Goal: Task Accomplishment & Management: Complete application form

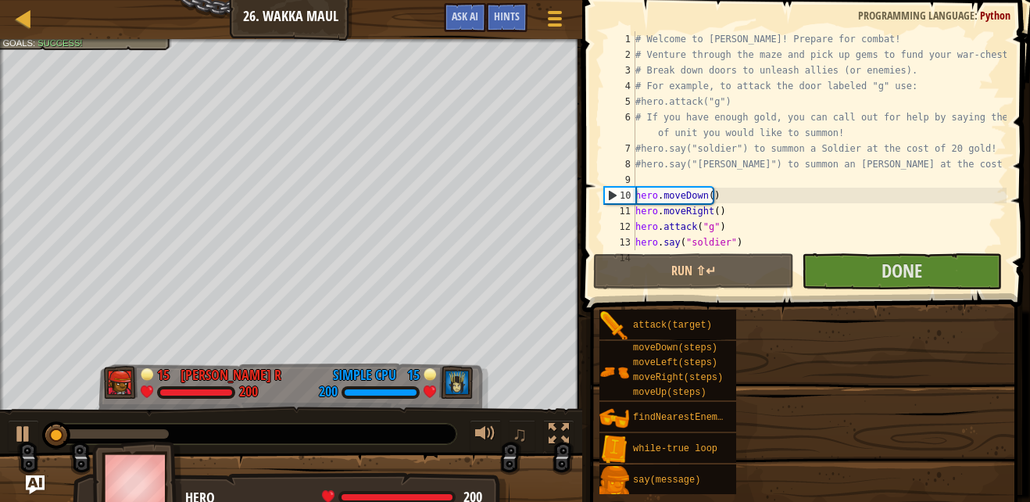
drag, startPoint x: 856, startPoint y: 408, endPoint x: 840, endPoint y: 422, distance: 21.0
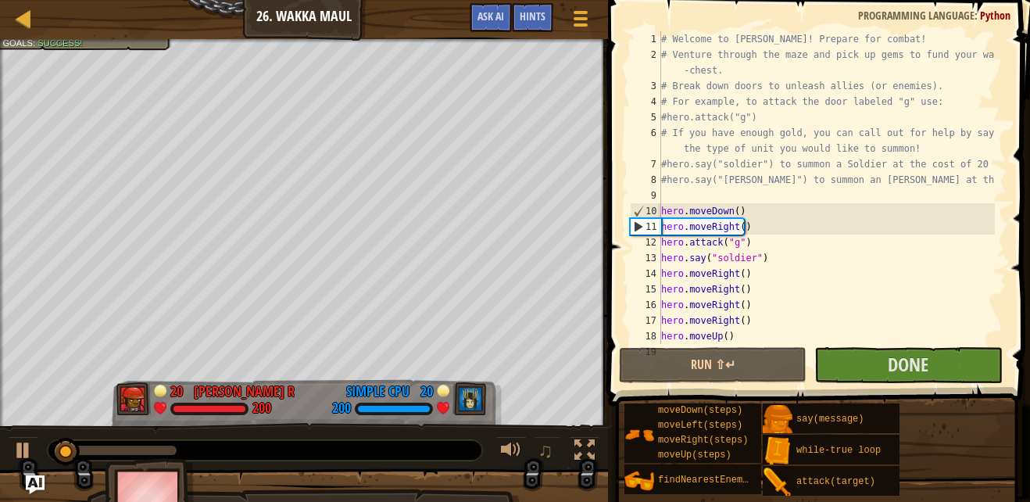
drag, startPoint x: 840, startPoint y: 422, endPoint x: 611, endPoint y: 434, distance: 229.4
drag, startPoint x: 611, startPoint y: 434, endPoint x: 934, endPoint y: 450, distance: 323.3
click at [934, 450] on div "moveDown(steps) moveLeft(steps) moveRight(steps) moveUp(steps) findNearestEnemy…" at bounding box center [822, 450] width 396 height 94
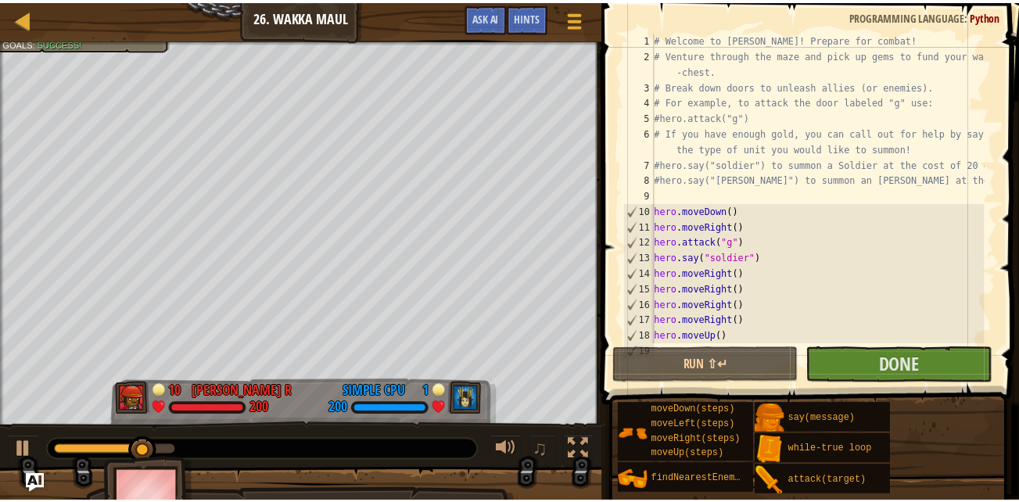
scroll to position [63, 0]
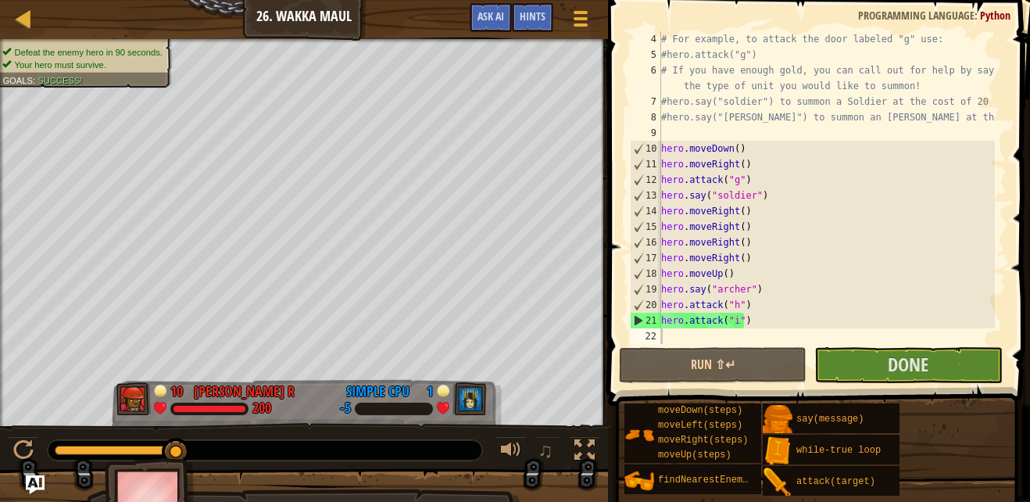
click at [557, 493] on div at bounding box center [304, 507] width 608 height 78
click at [909, 371] on span "Done" at bounding box center [908, 364] width 41 height 25
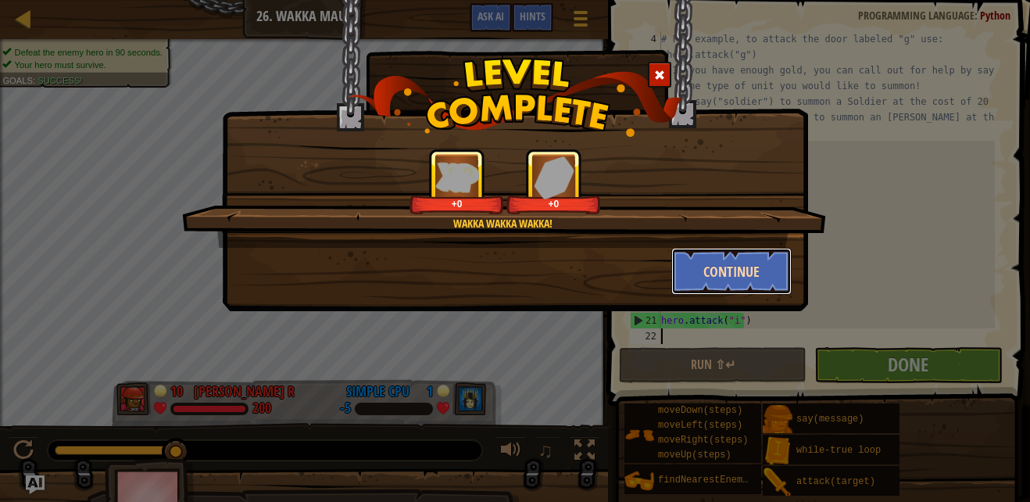
click at [754, 271] on button "Continue" at bounding box center [732, 271] width 121 height 47
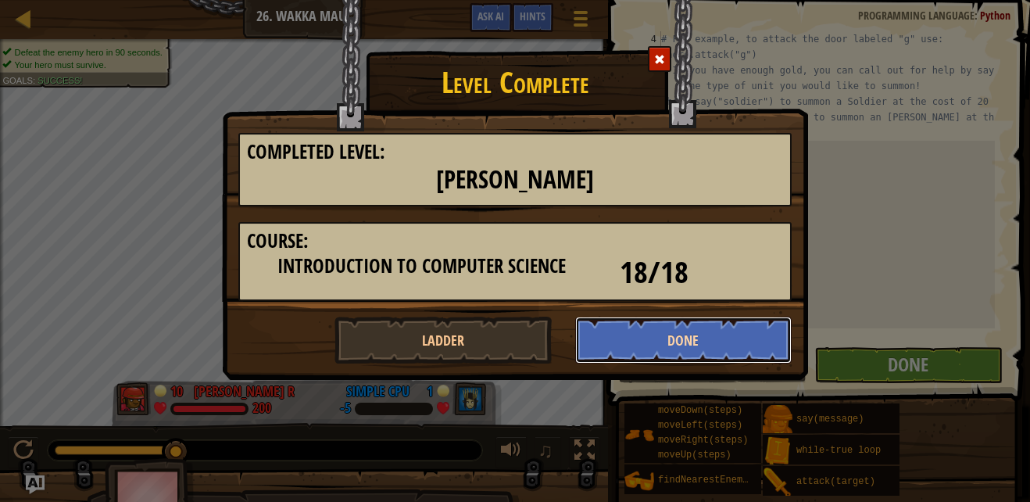
click at [733, 347] on button "Done" at bounding box center [683, 340] width 217 height 47
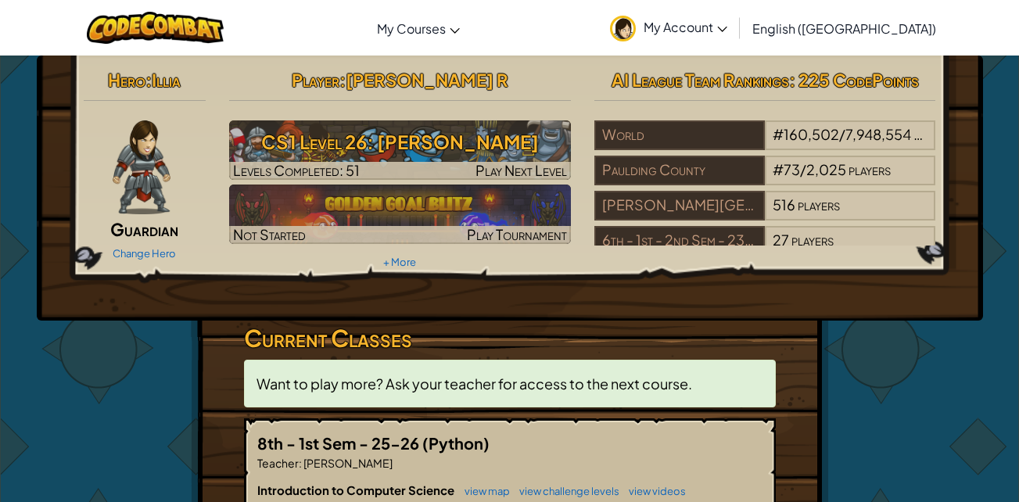
scroll to position [235, 0]
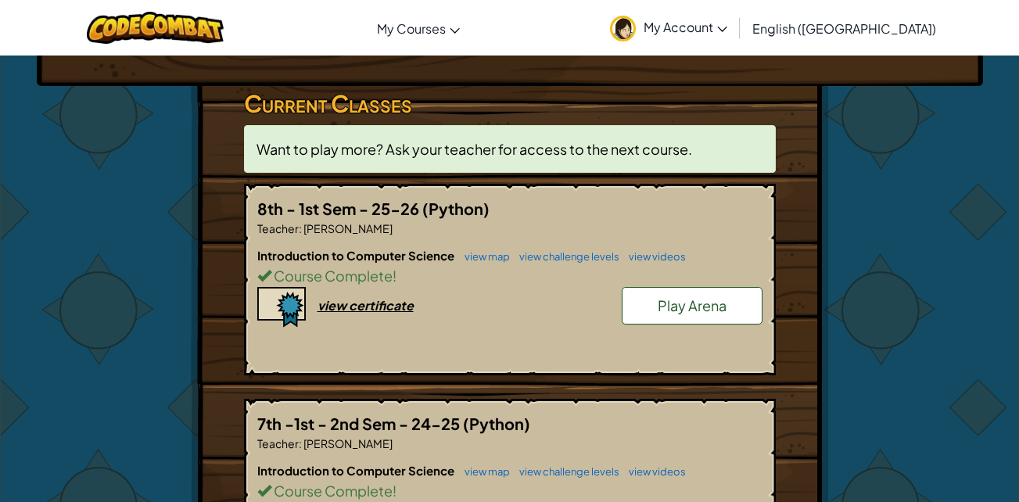
click at [687, 320] on link "Play Arena" at bounding box center [692, 306] width 141 height 38
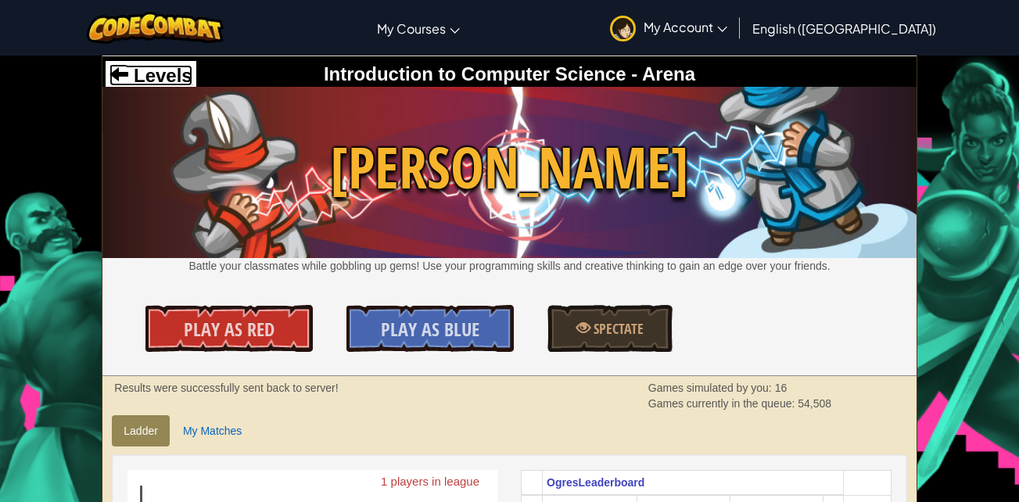
click at [139, 75] on span "Levels" at bounding box center [159, 75] width 63 height 21
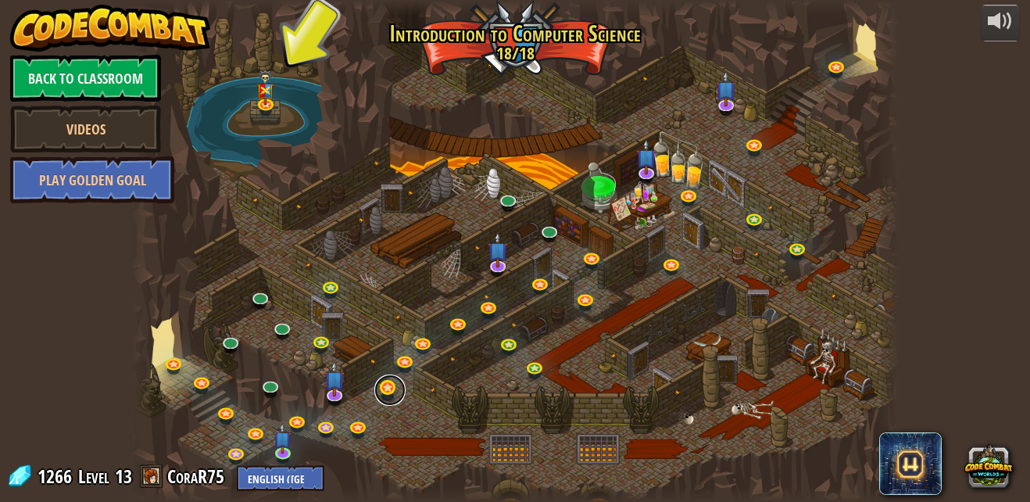
click at [388, 384] on link at bounding box center [390, 390] width 31 height 31
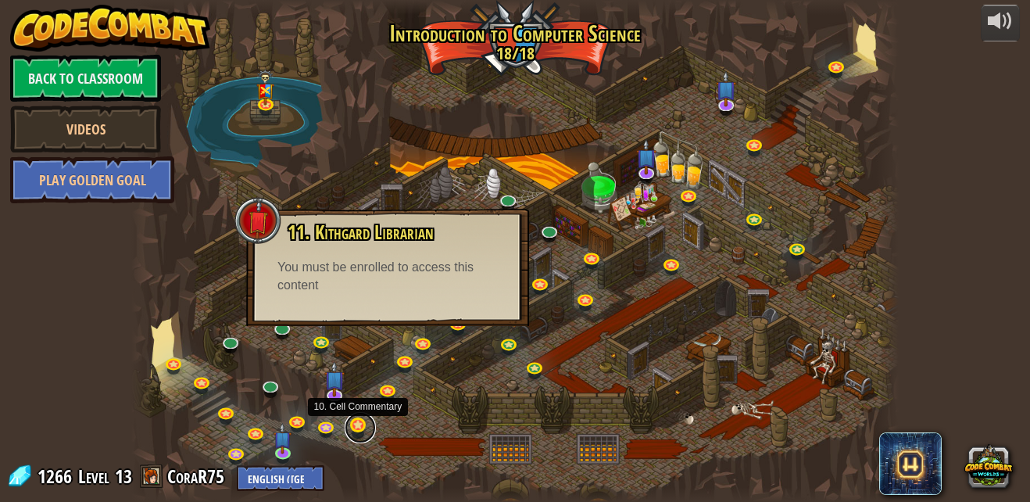
click at [347, 426] on link at bounding box center [360, 427] width 31 height 31
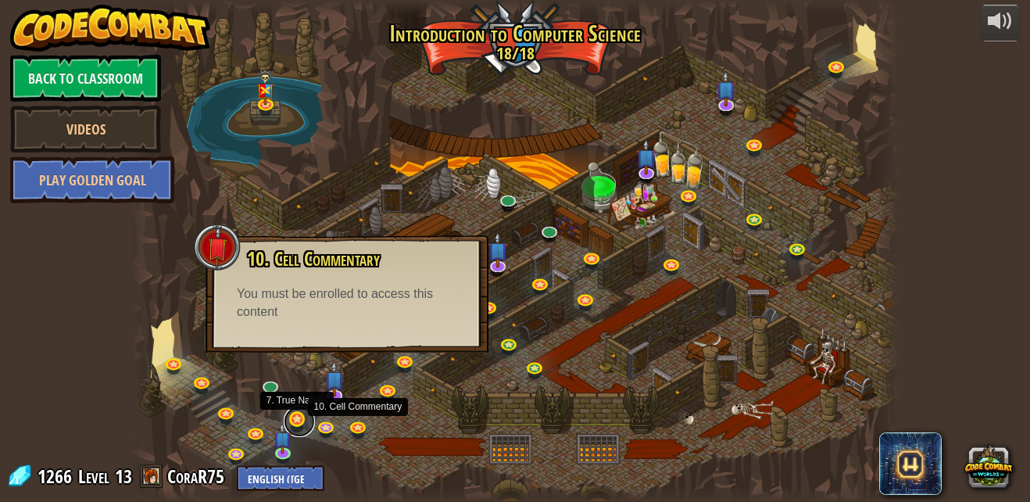
click at [297, 414] on link at bounding box center [299, 421] width 31 height 31
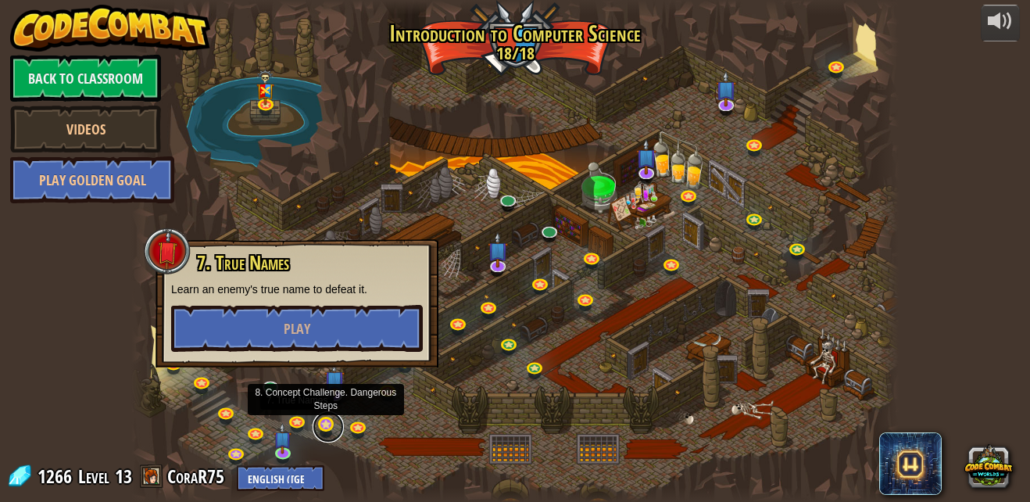
click at [321, 428] on link at bounding box center [328, 426] width 31 height 31
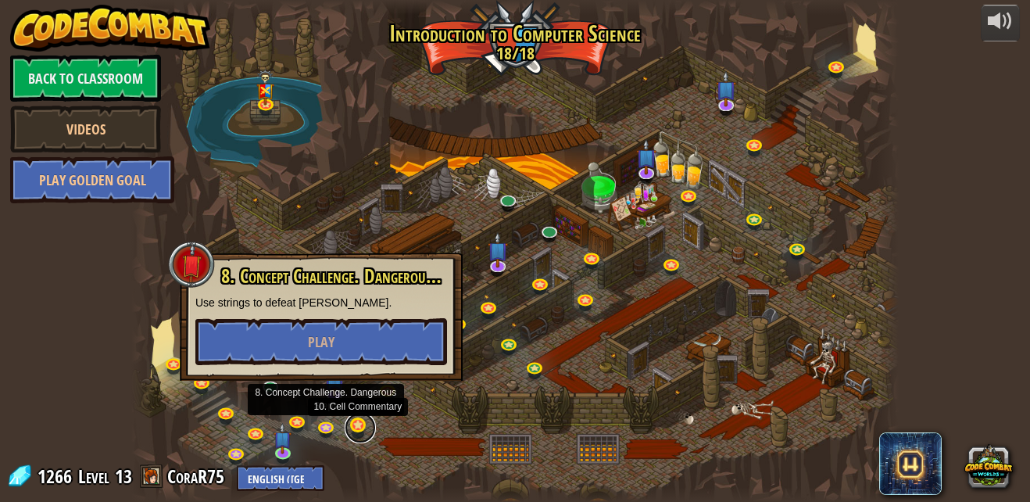
click at [362, 428] on link at bounding box center [360, 427] width 31 height 31
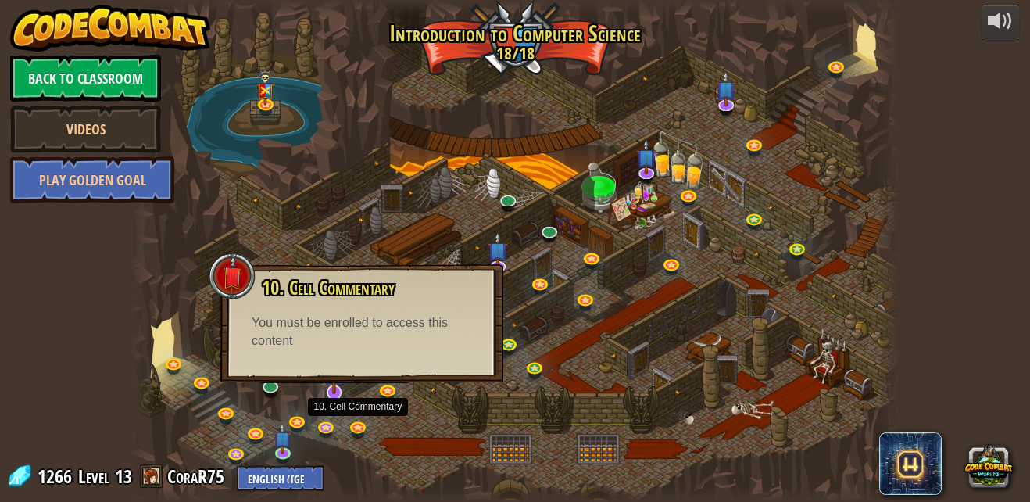
click at [335, 390] on img at bounding box center [334, 370] width 21 height 48
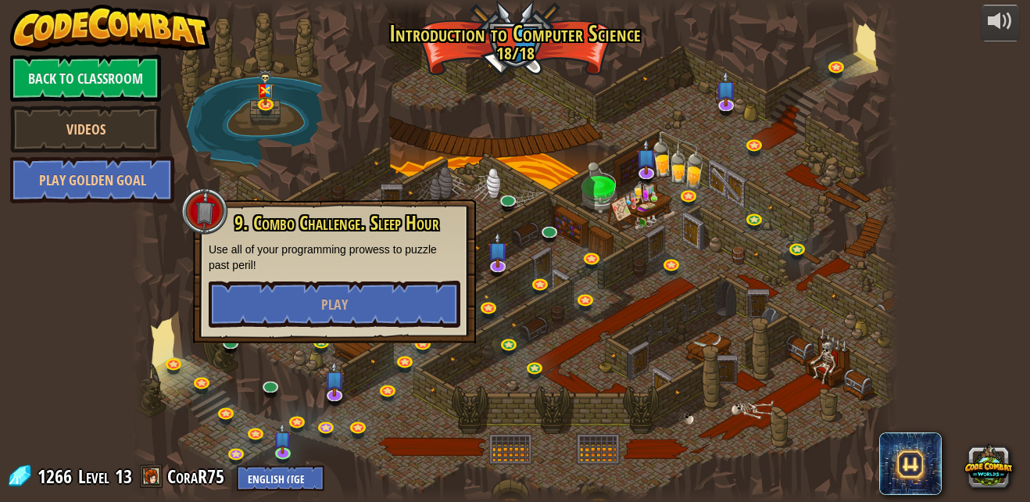
click at [441, 387] on div at bounding box center [515, 251] width 768 height 502
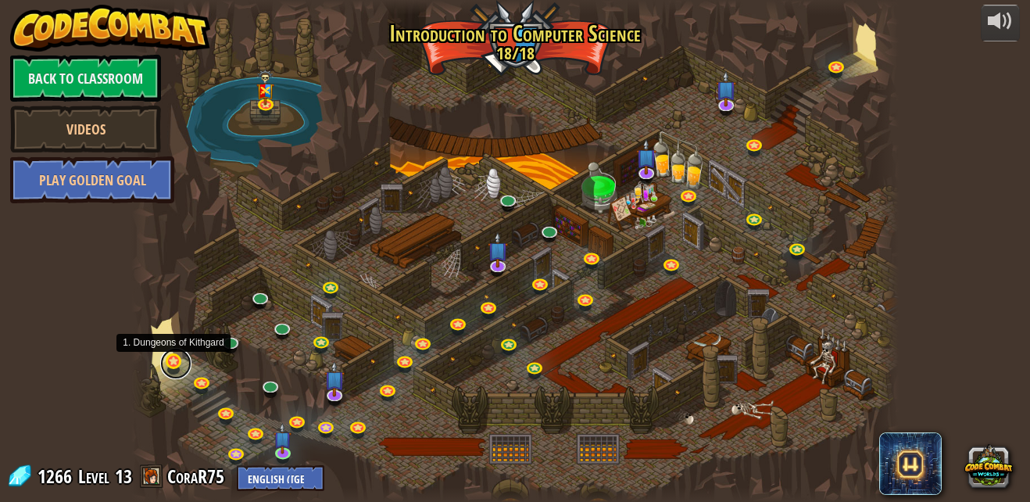
click at [170, 369] on link at bounding box center [175, 363] width 31 height 31
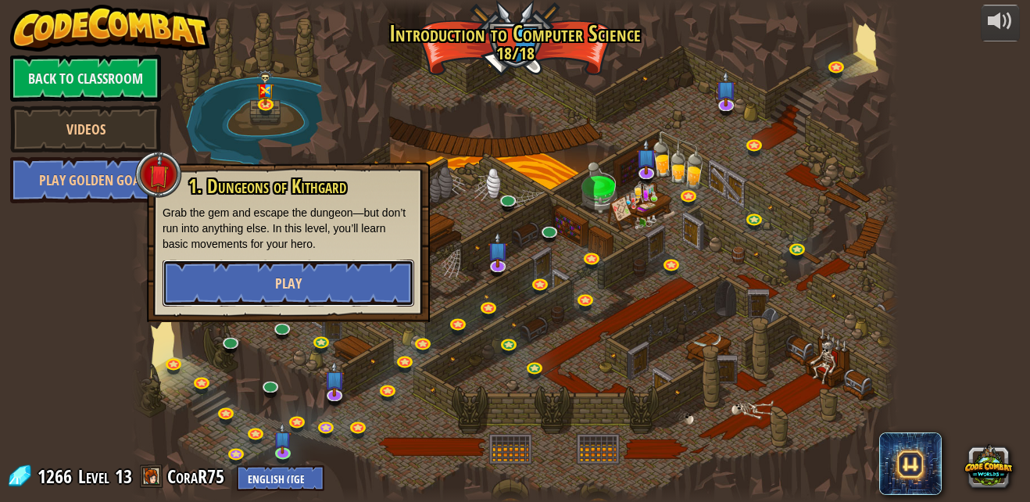
click at [357, 261] on button "Play" at bounding box center [289, 283] width 252 height 47
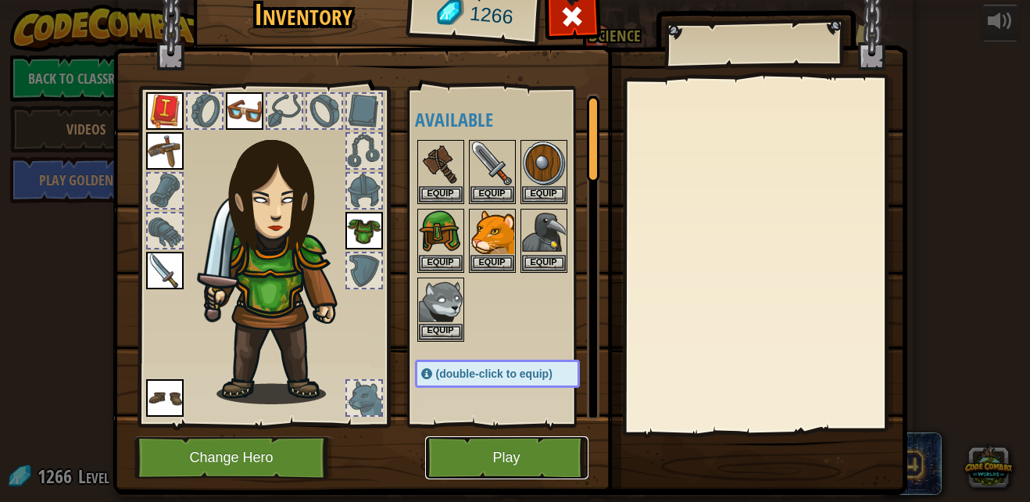
click at [543, 466] on button "Play" at bounding box center [506, 457] width 163 height 43
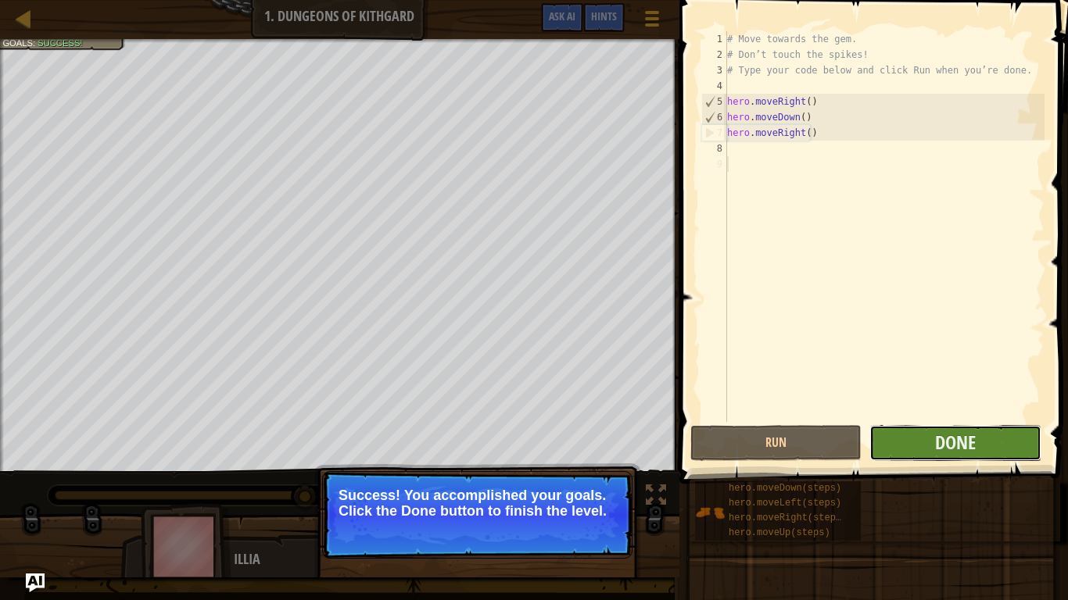
click at [987, 453] on button "Done" at bounding box center [954, 443] width 171 height 36
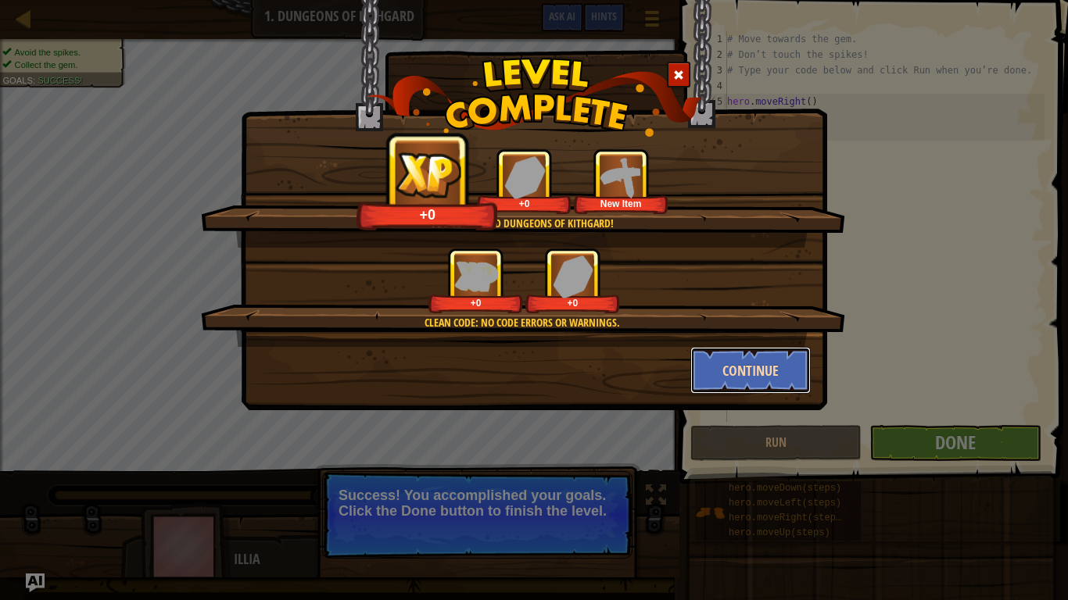
click at [755, 377] on button "Continue" at bounding box center [750, 370] width 121 height 47
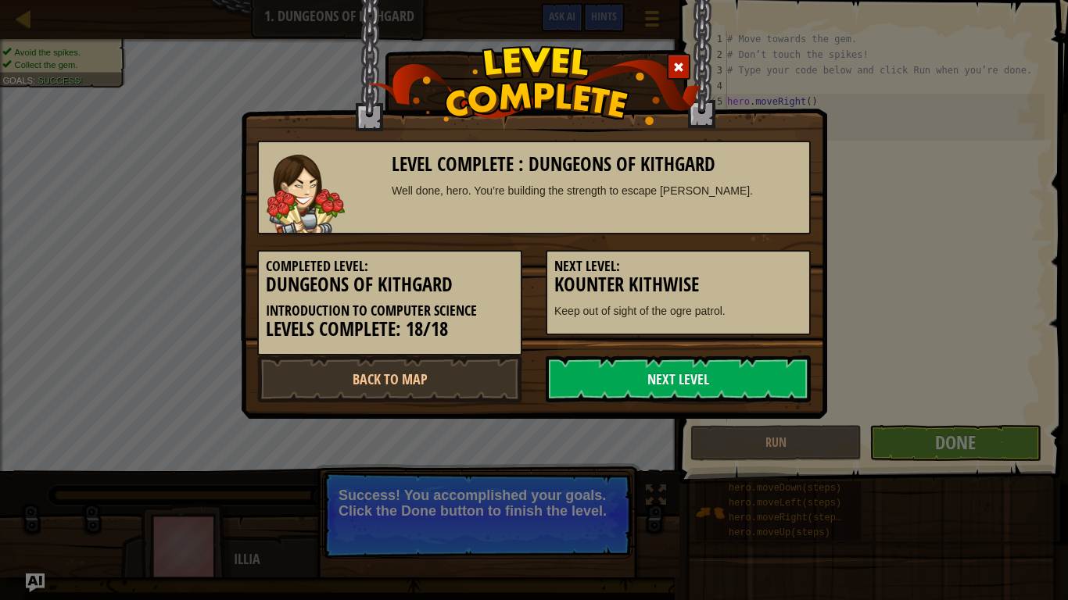
click at [755, 377] on link "Next Level" at bounding box center [678, 379] width 265 height 47
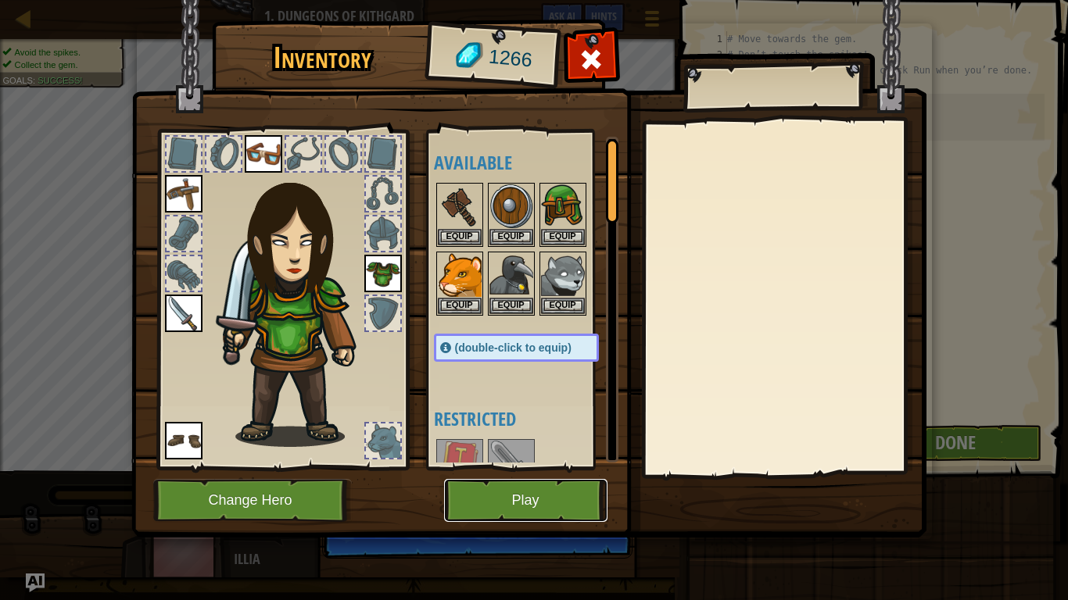
click at [584, 491] on button "Play" at bounding box center [525, 500] width 163 height 43
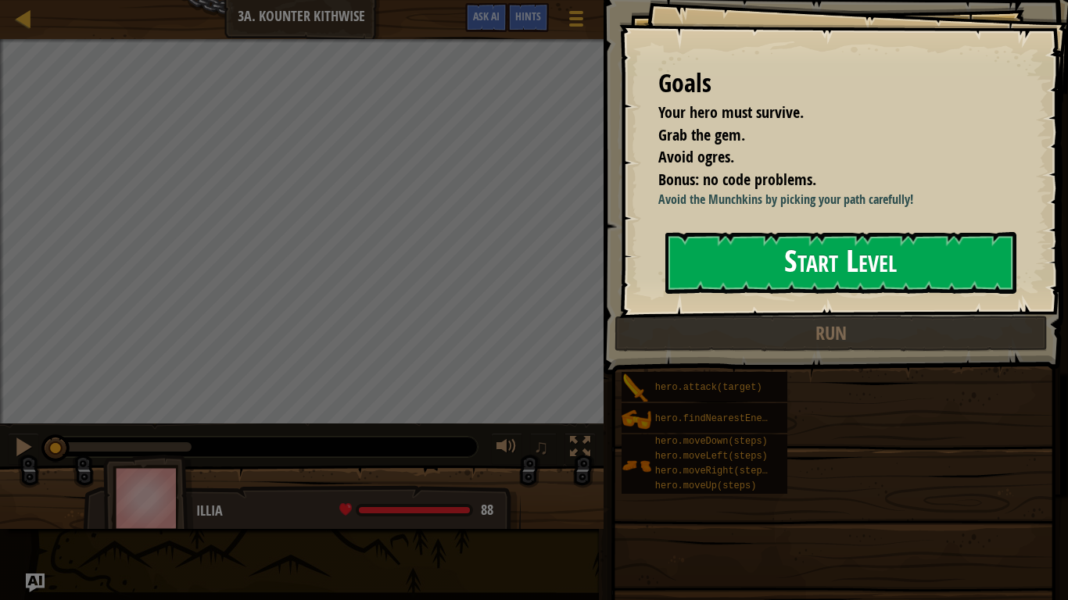
click at [887, 294] on button "Start Level" at bounding box center [840, 263] width 351 height 62
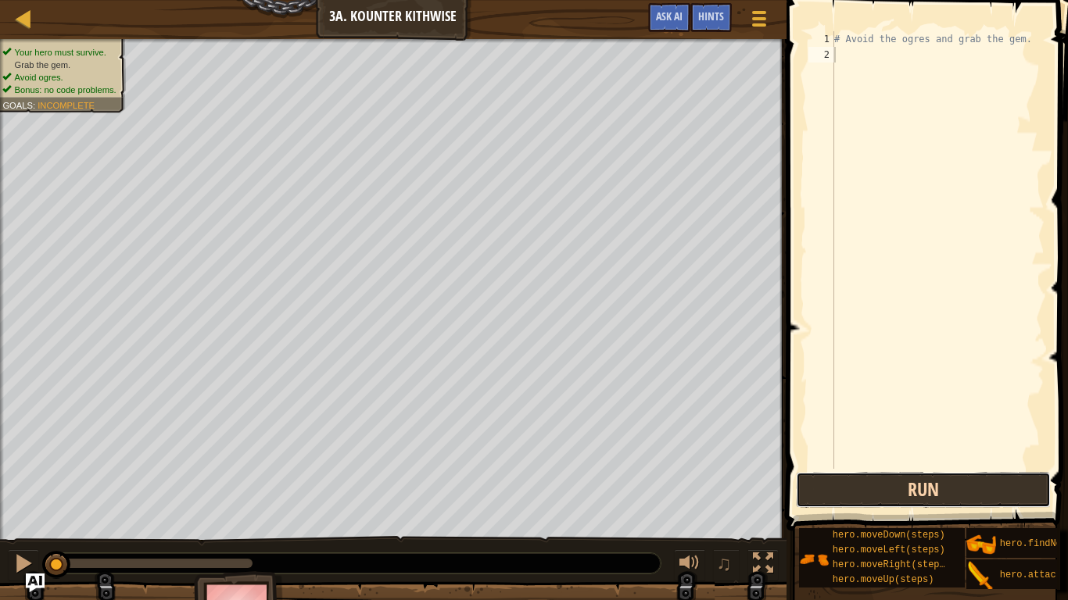
click at [929, 491] on button "Run" at bounding box center [923, 490] width 255 height 36
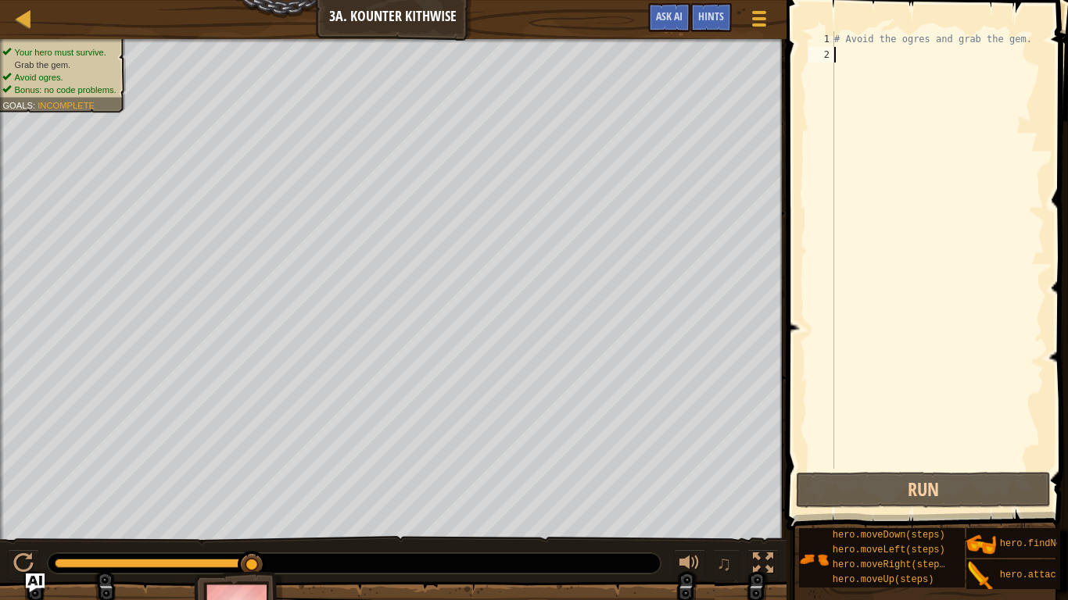
drag, startPoint x: 253, startPoint y: 568, endPoint x: 276, endPoint y: 560, distance: 24.0
drag, startPoint x: 256, startPoint y: 564, endPoint x: 267, endPoint y: 567, distance: 12.1
click at [267, 501] on div at bounding box center [354, 564] width 613 height 20
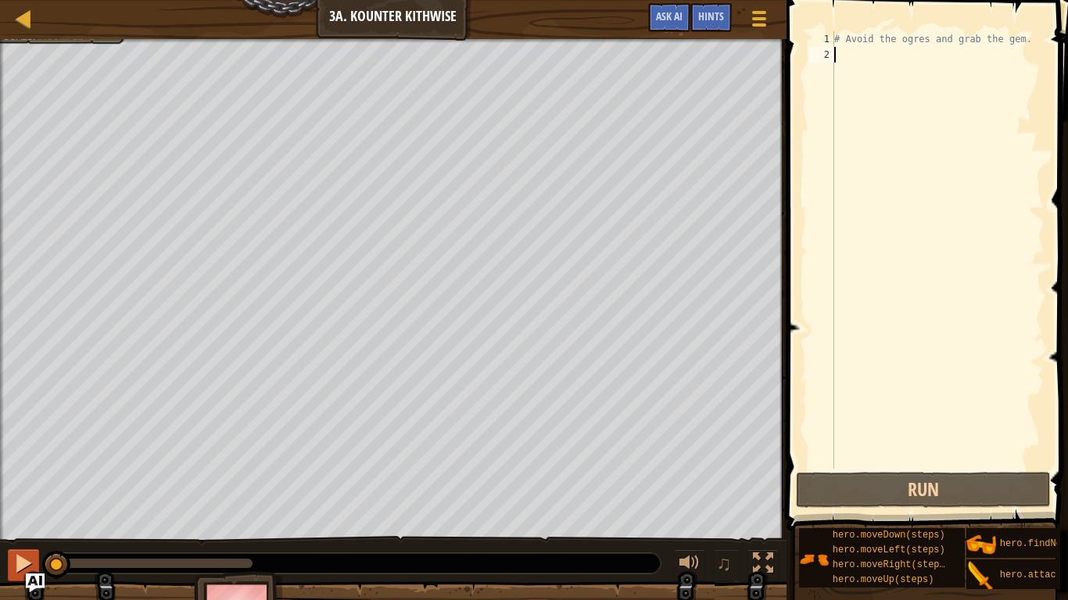
drag, startPoint x: 243, startPoint y: 563, endPoint x: 35, endPoint y: 556, distance: 208.1
click at [35, 501] on div "♫" at bounding box center [393, 559] width 787 height 47
click at [30, 12] on div at bounding box center [24, 19] width 20 height 20
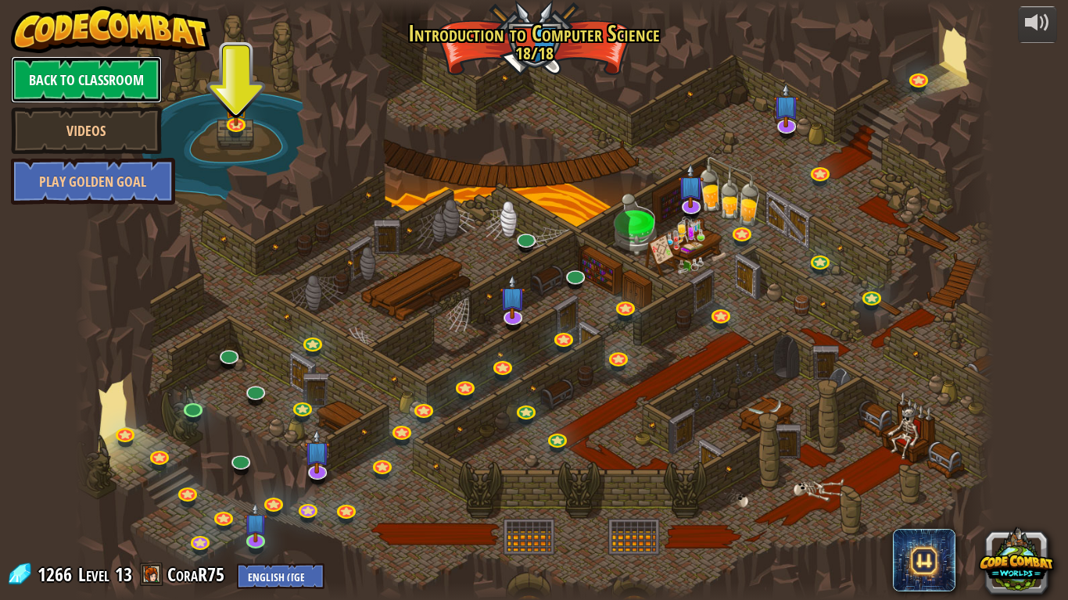
click at [69, 62] on link "Back to Classroom" at bounding box center [86, 79] width 151 height 47
